Goal: Find specific page/section: Find specific page/section

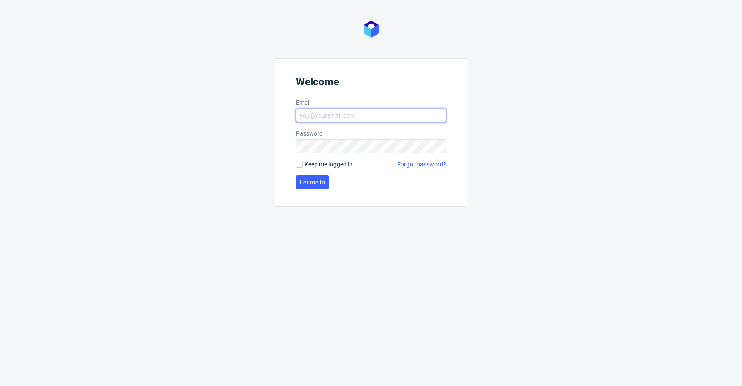
type input "[EMAIL_ADDRESS][DOMAIN_NAME]"
click at [337, 167] on span "Keep me logged in" at bounding box center [328, 164] width 48 height 9
click at [303, 167] on input "Keep me logged in" at bounding box center [299, 164] width 7 height 7
checkbox input "true"
click at [309, 186] on button "Let me in" at bounding box center [312, 183] width 33 height 14
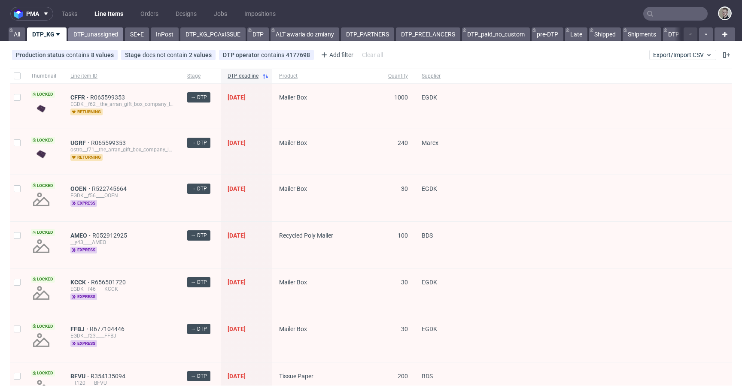
click at [106, 33] on link "DTP_unassigned" at bounding box center [95, 34] width 55 height 14
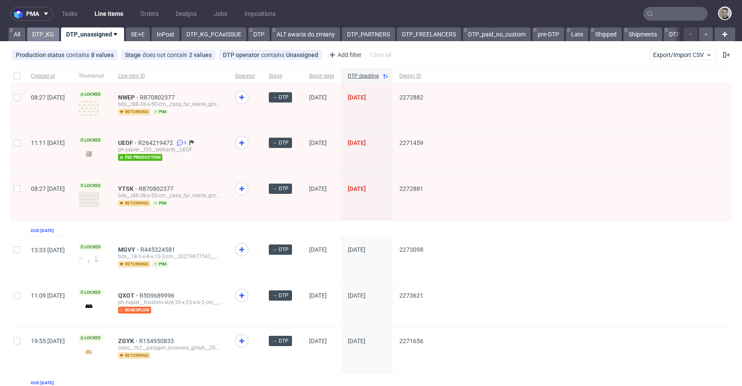
click at [39, 36] on link "DTP_KG" at bounding box center [43, 34] width 32 height 14
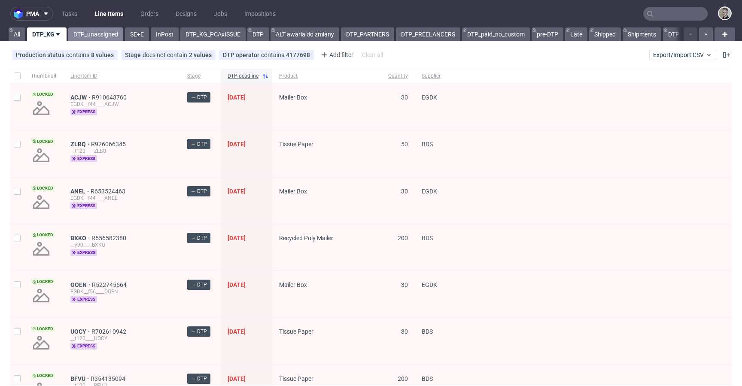
click at [100, 31] on link "DTP_unassigned" at bounding box center [95, 34] width 55 height 14
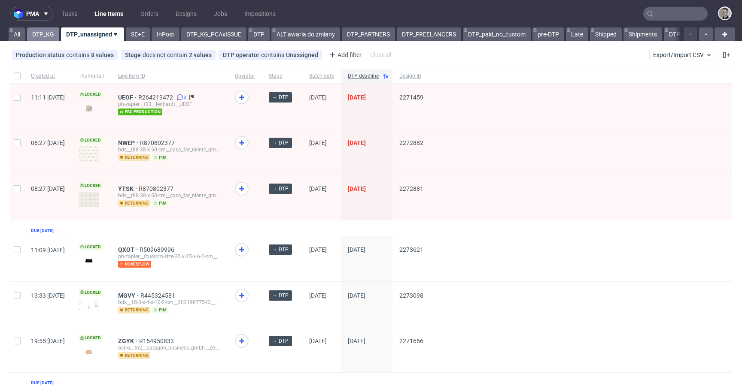
click at [46, 39] on link "DTP_KG" at bounding box center [43, 34] width 32 height 14
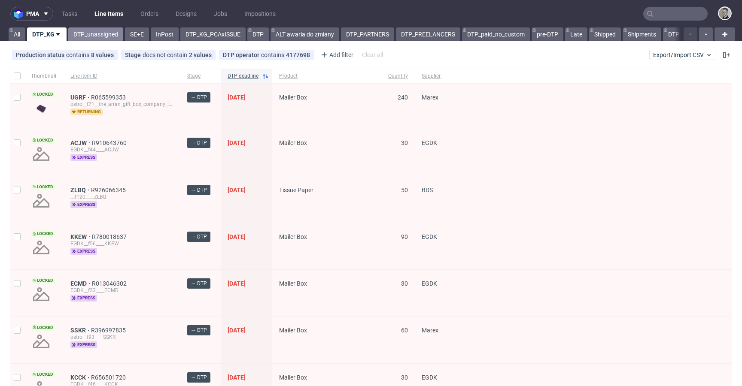
click at [88, 38] on link "DTP_unassigned" at bounding box center [95, 34] width 55 height 14
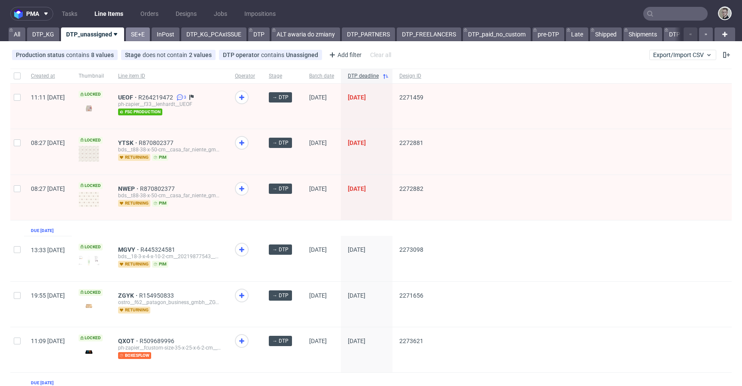
click at [140, 37] on link "SE+E" at bounding box center [138, 34] width 24 height 14
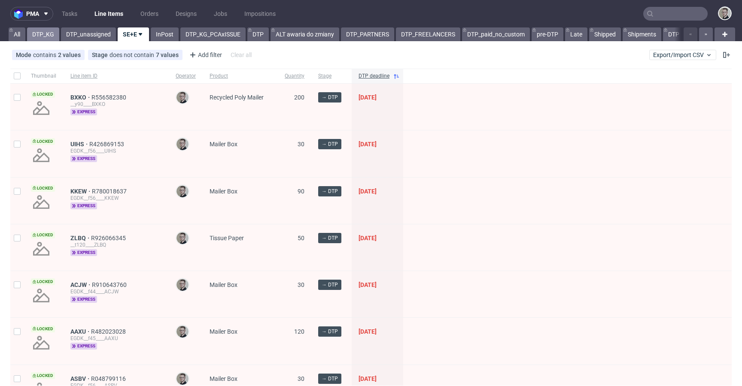
click at [48, 38] on link "DTP_KG" at bounding box center [43, 34] width 32 height 14
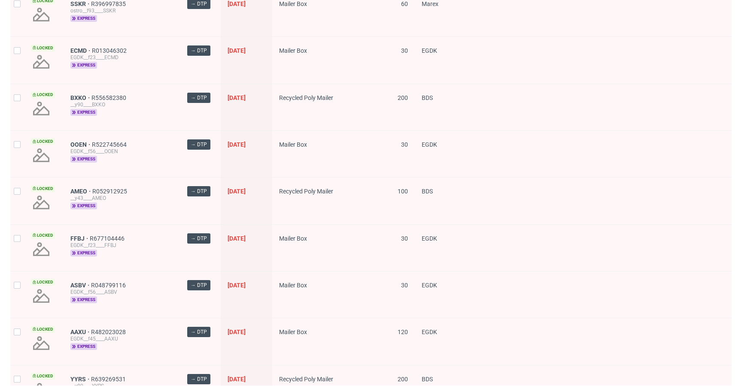
scroll to position [1144, 0]
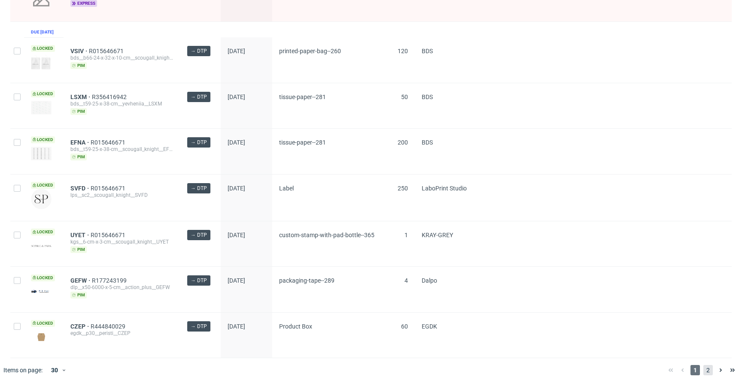
click at [703, 373] on span "2" at bounding box center [707, 370] width 9 height 10
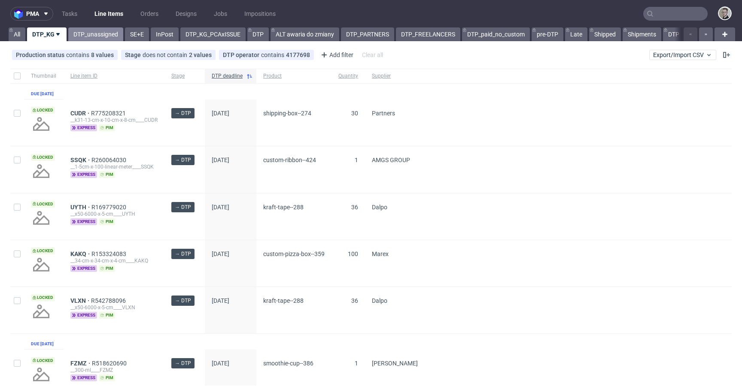
click at [97, 33] on link "DTP_unassigned" at bounding box center [95, 34] width 55 height 14
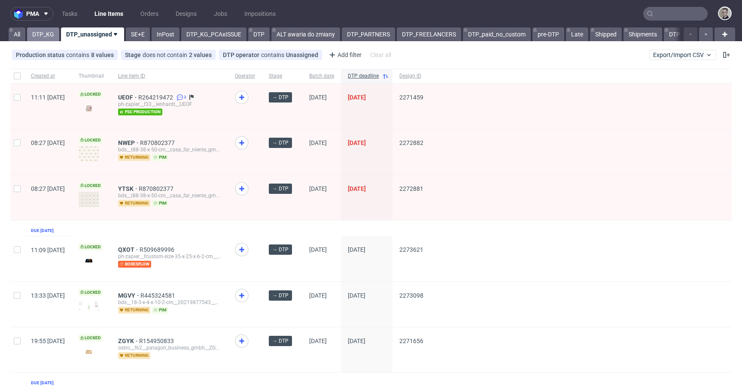
click at [49, 37] on link "DTP_KG" at bounding box center [43, 34] width 32 height 14
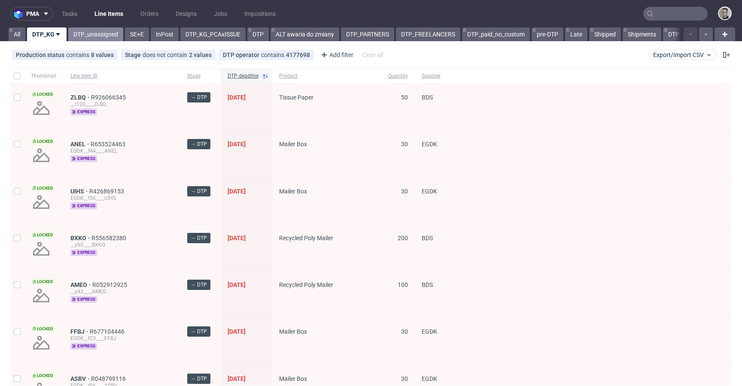
click at [92, 30] on link "DTP_unassigned" at bounding box center [95, 34] width 55 height 14
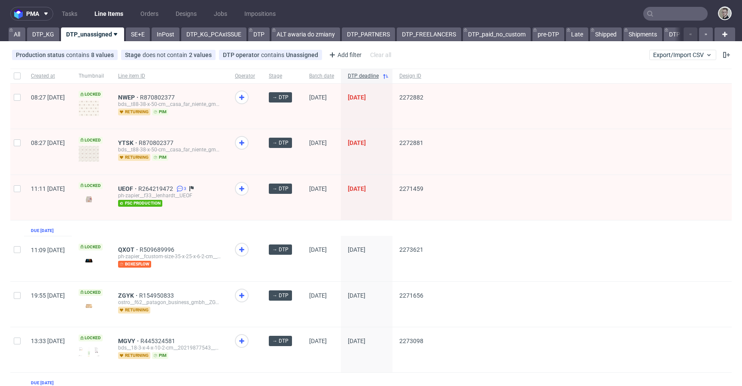
click at [42, 43] on div "pma Tasks Line Items Orders Designs Jobs Impositions All DTP_KG DTP_unassigned …" at bounding box center [371, 193] width 742 height 386
click at [44, 39] on link "DTP_KG" at bounding box center [43, 34] width 32 height 14
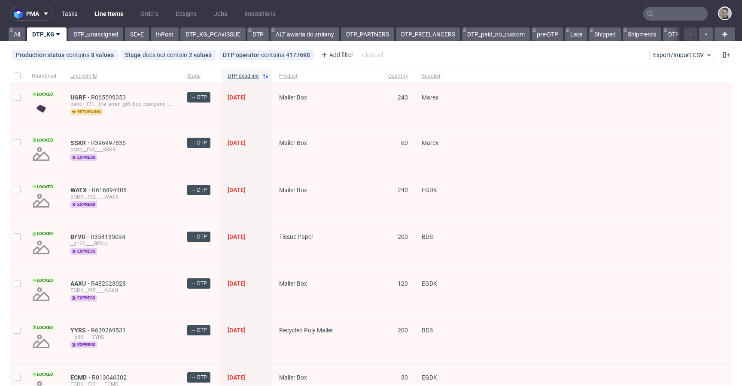
click at [70, 10] on link "Tasks" at bounding box center [70, 14] width 26 height 14
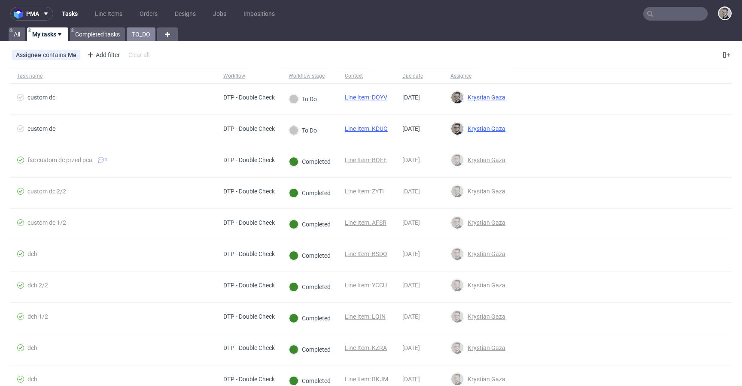
click at [145, 35] on link "TO_DO" at bounding box center [141, 34] width 29 height 14
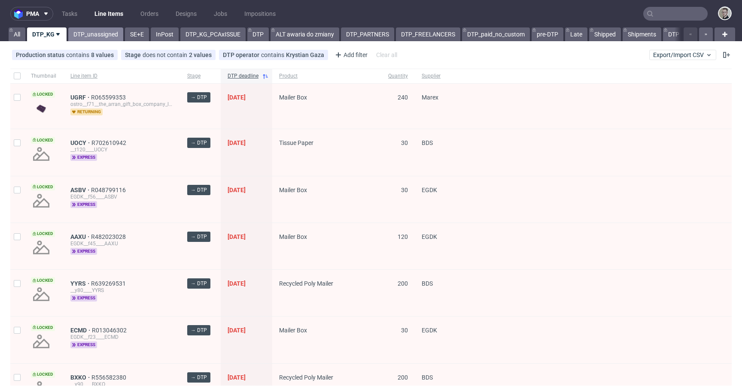
click at [94, 33] on link "DTP_unassigned" at bounding box center [95, 34] width 55 height 14
